Goal: Check status: Check status

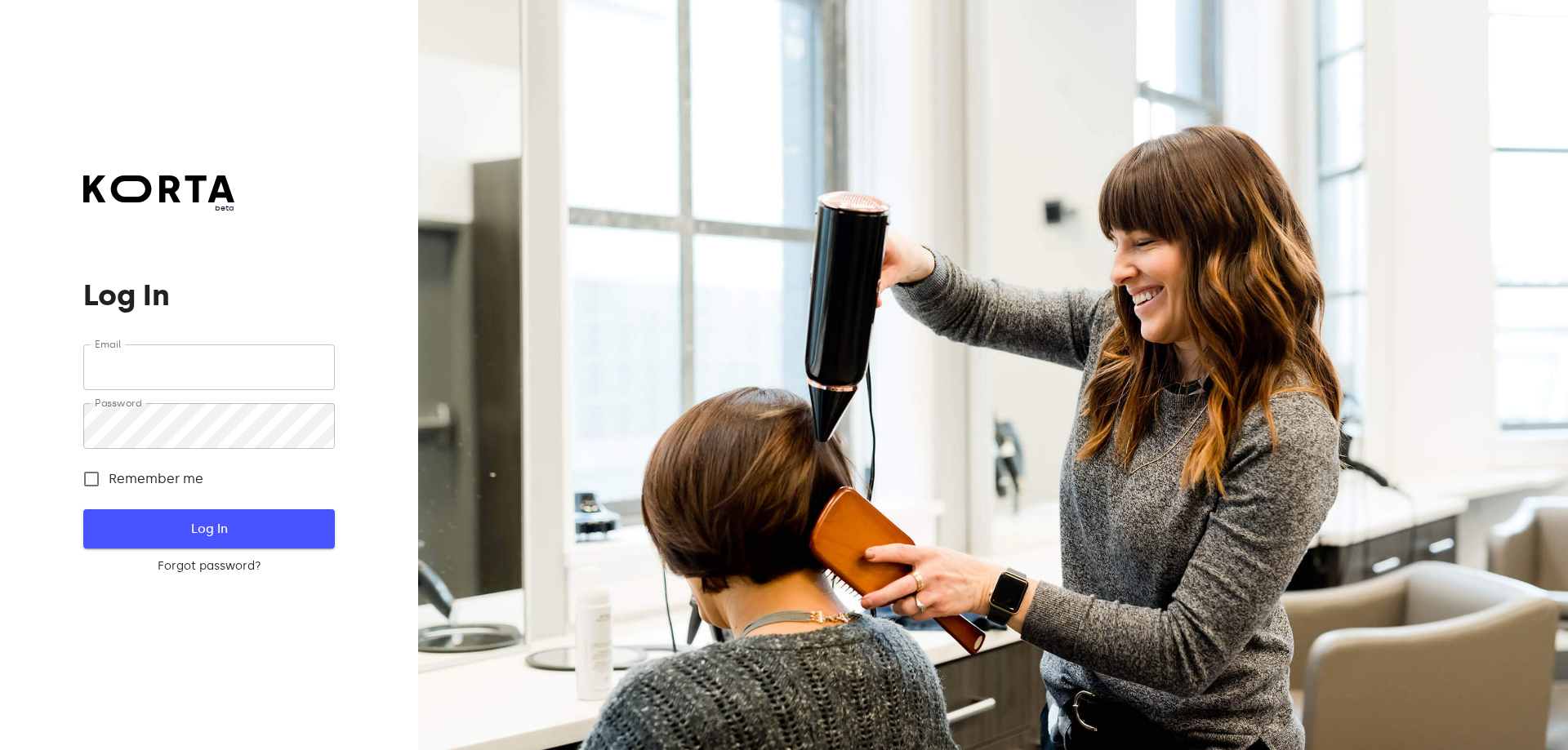
type input "[EMAIL_ADDRESS][DOMAIN_NAME]"
click at [230, 528] on span "Log In" at bounding box center [208, 529] width 198 height 21
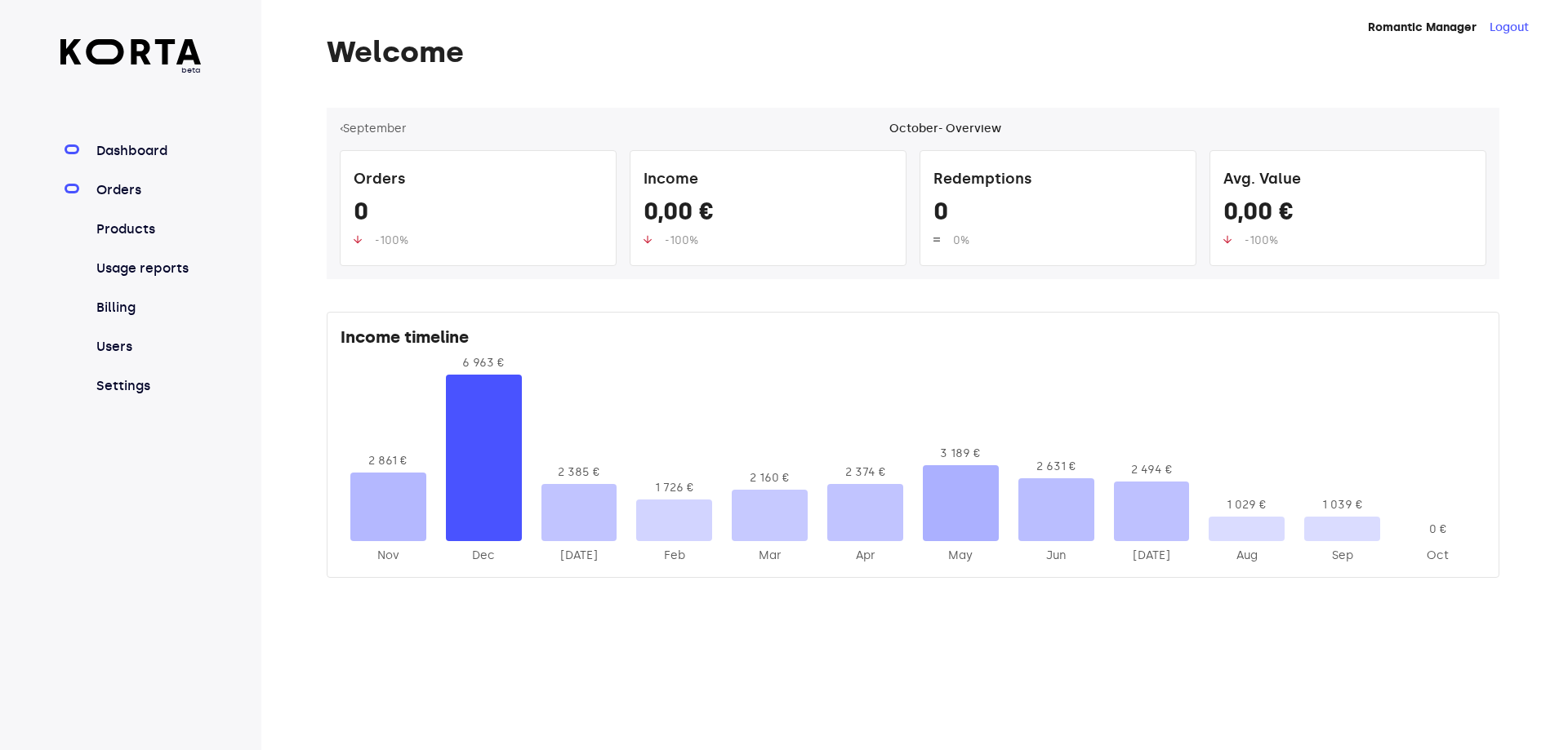
click at [134, 189] on link "Orders" at bounding box center [147, 190] width 108 height 19
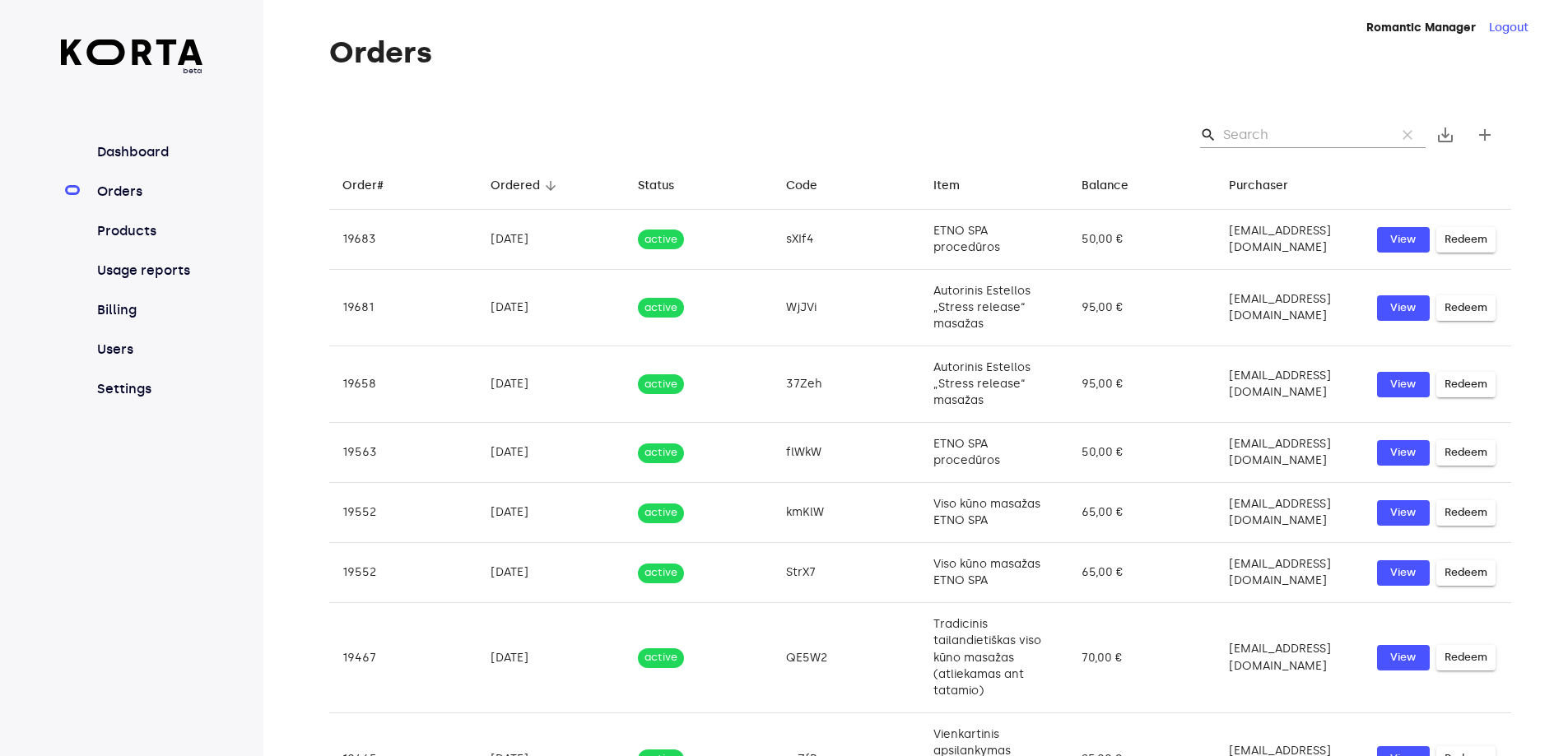
click at [129, 192] on link "Orders" at bounding box center [148, 192] width 109 height 19
click at [1287, 135] on input "Search" at bounding box center [1303, 134] width 160 height 26
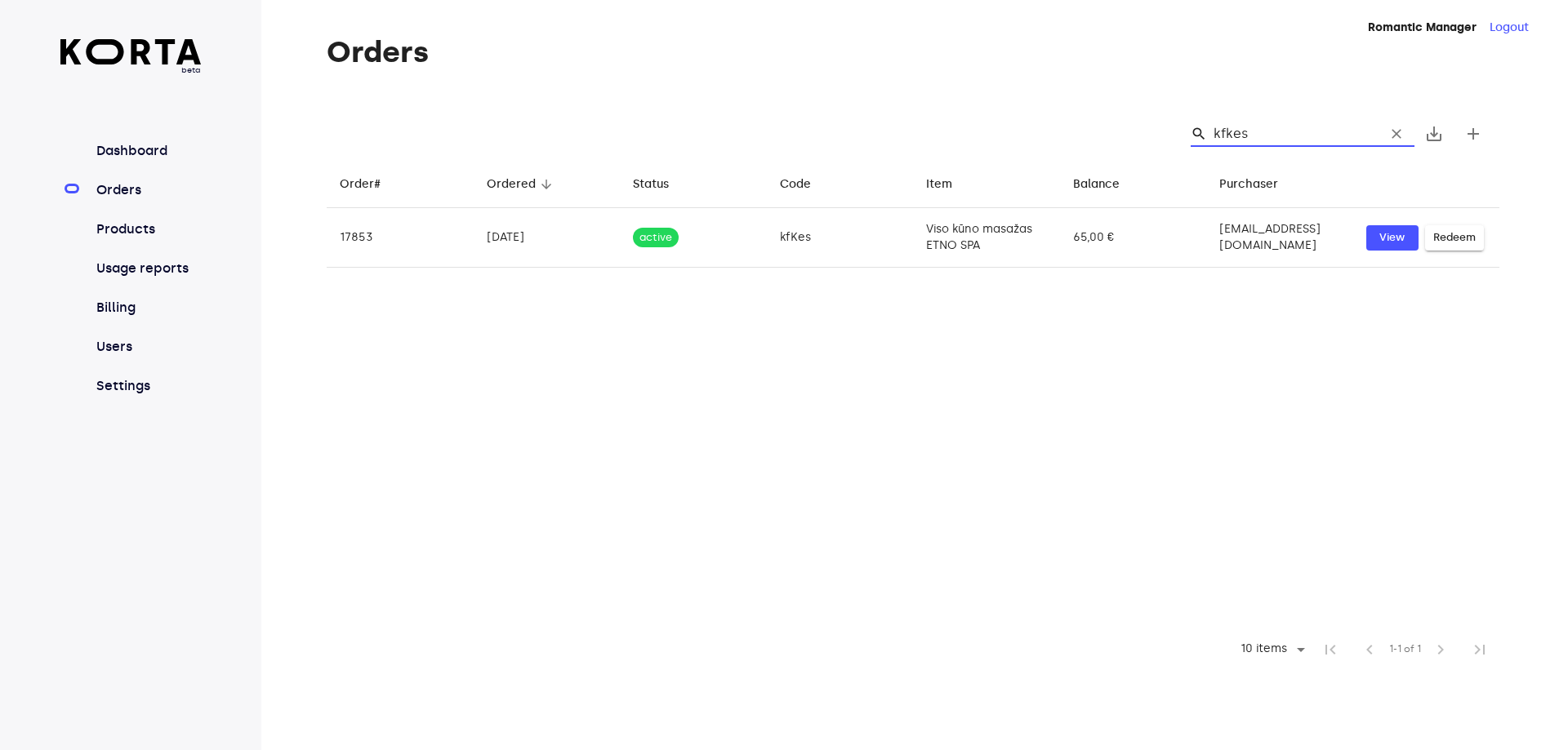
type input "kfkes"
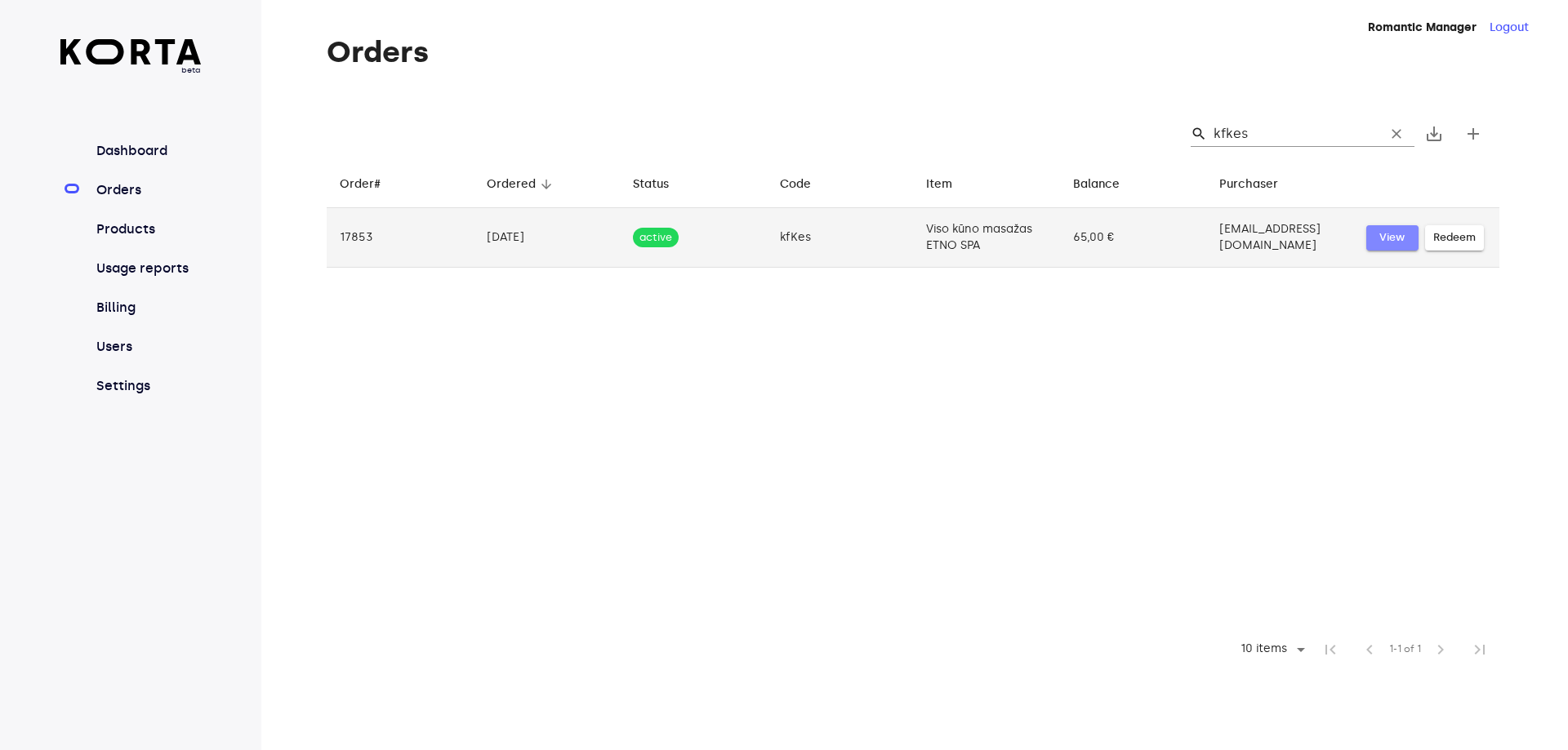
click at [1392, 237] on span "View" at bounding box center [1392, 238] width 36 height 18
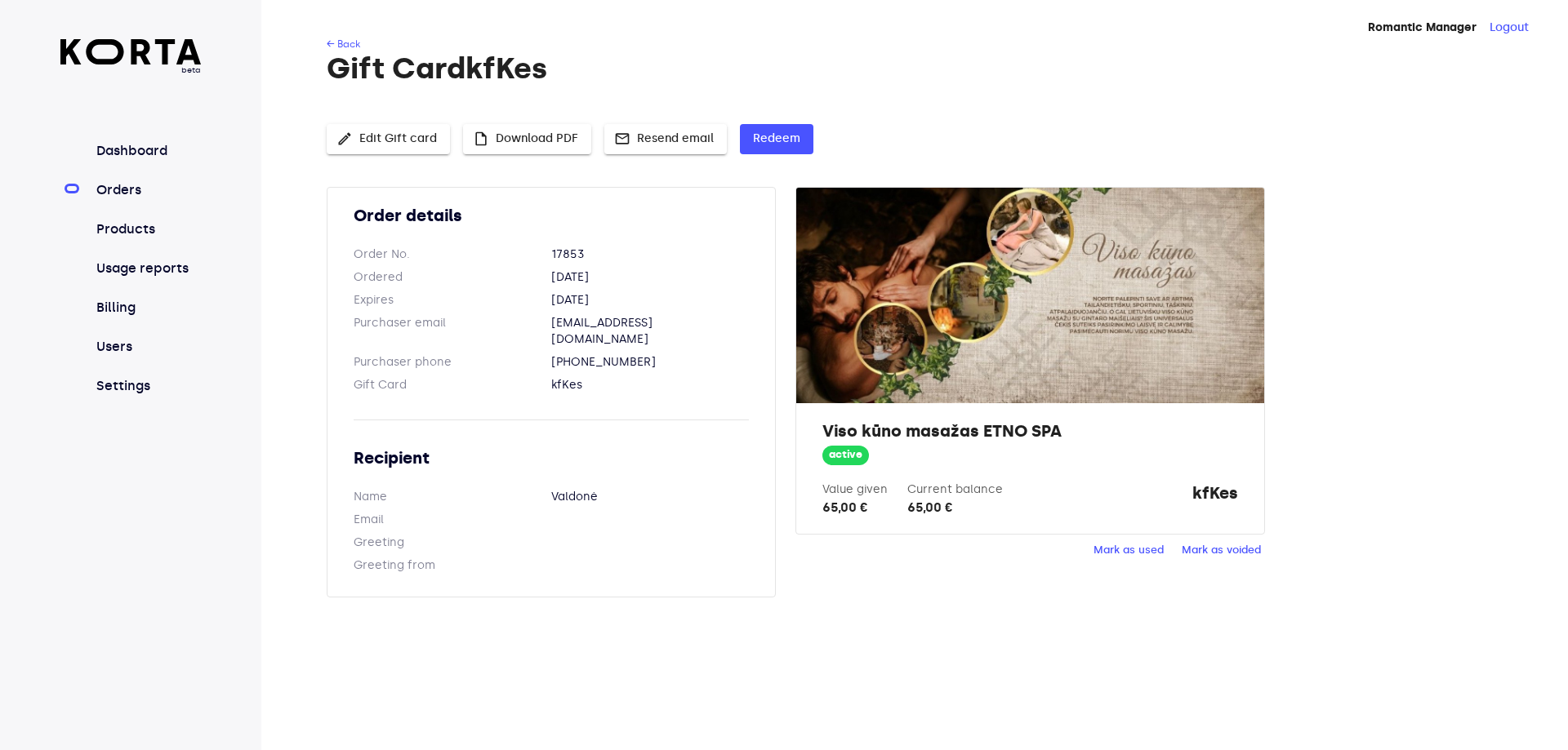
click at [1129, 550] on span "Mark as used" at bounding box center [1128, 550] width 71 height 18
